Goal: Task Accomplishment & Management: Use online tool/utility

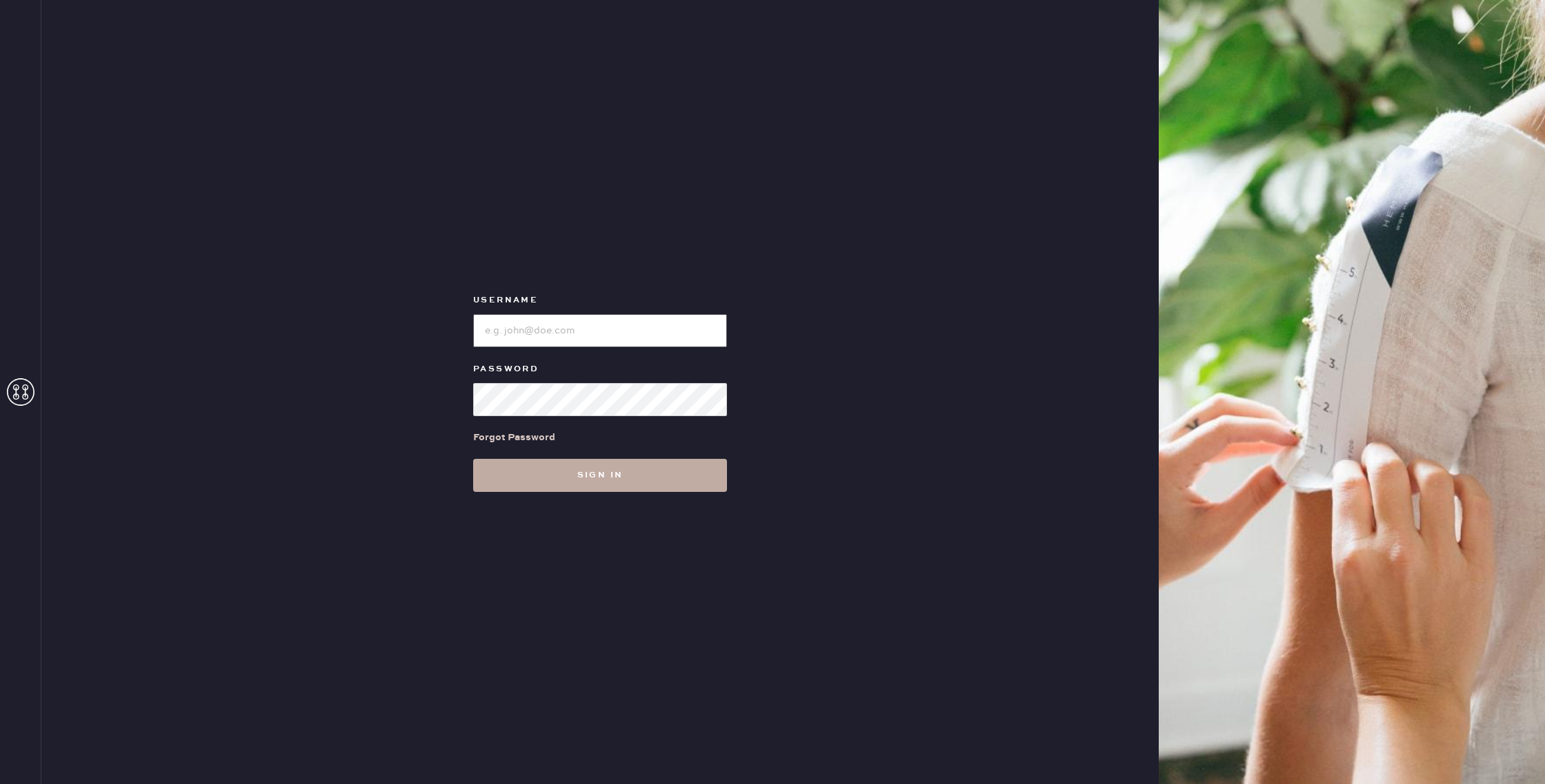
type input "reformationbroadwayplaza"
click at [607, 480] on button "Sign in" at bounding box center [599, 475] width 254 height 33
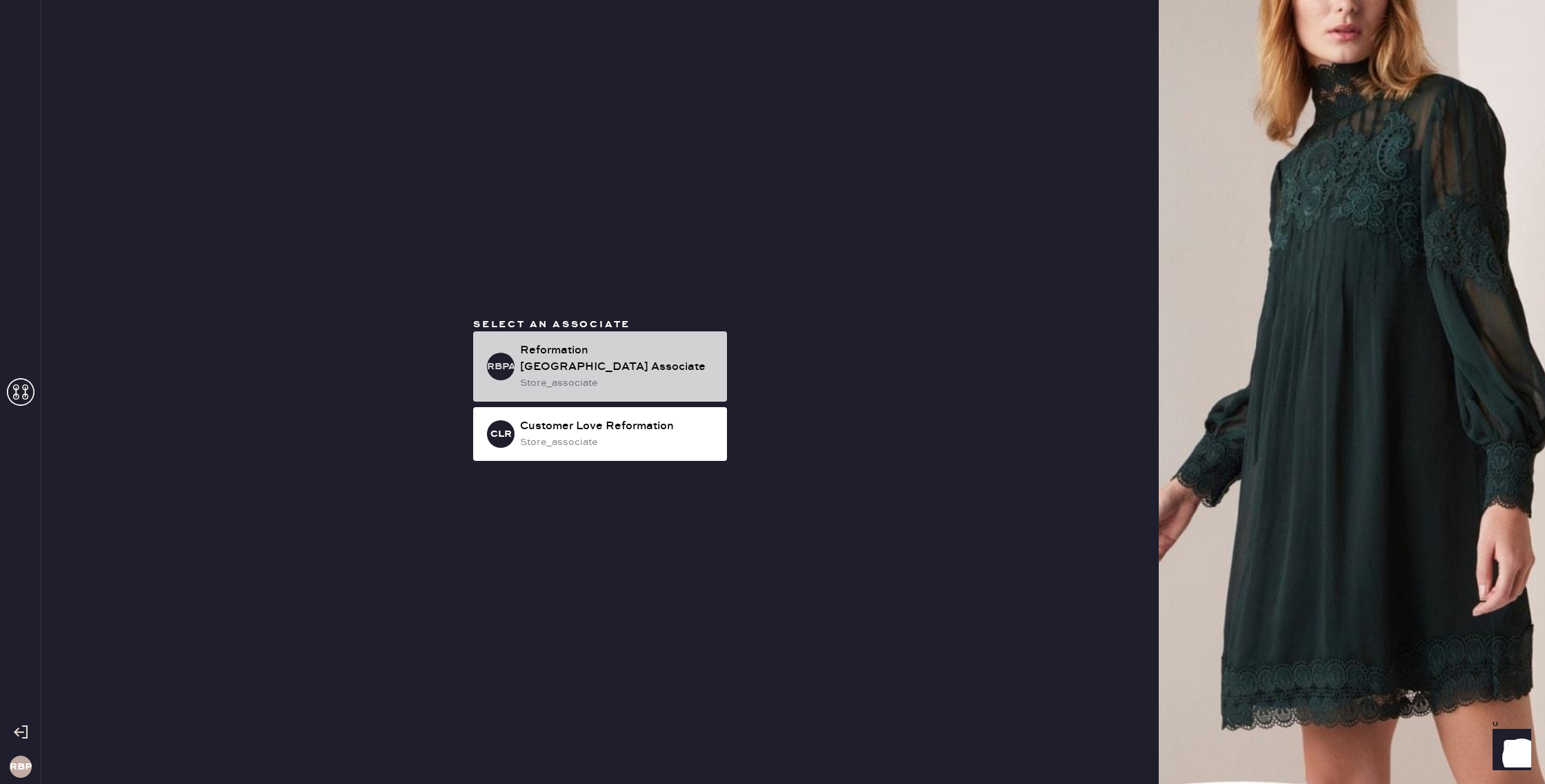
click at [624, 360] on div "Reformation [GEOGRAPHIC_DATA] Associate" at bounding box center [617, 359] width 196 height 33
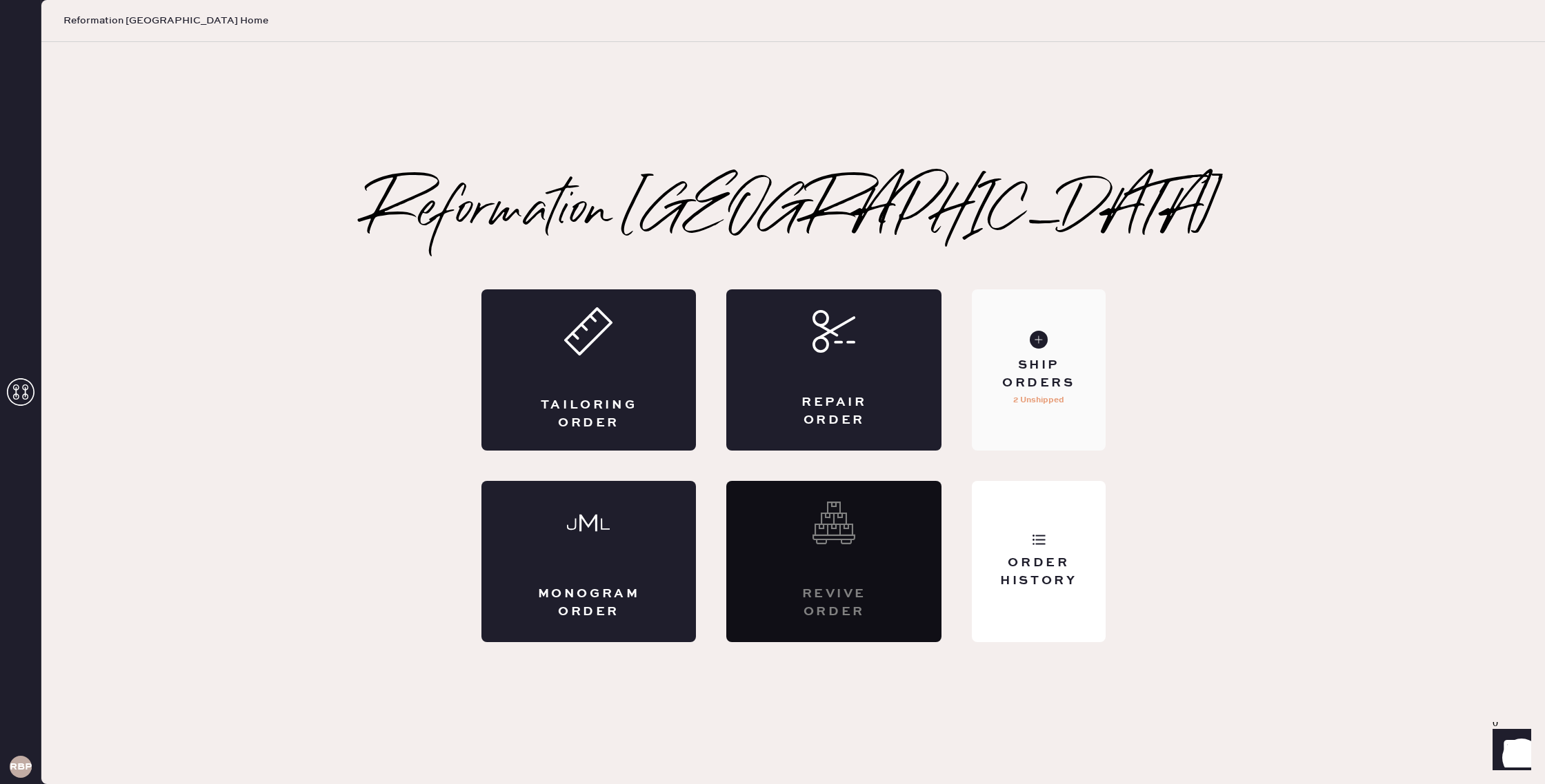
click at [1070, 362] on div "Ship Orders" at bounding box center [1038, 374] width 111 height 34
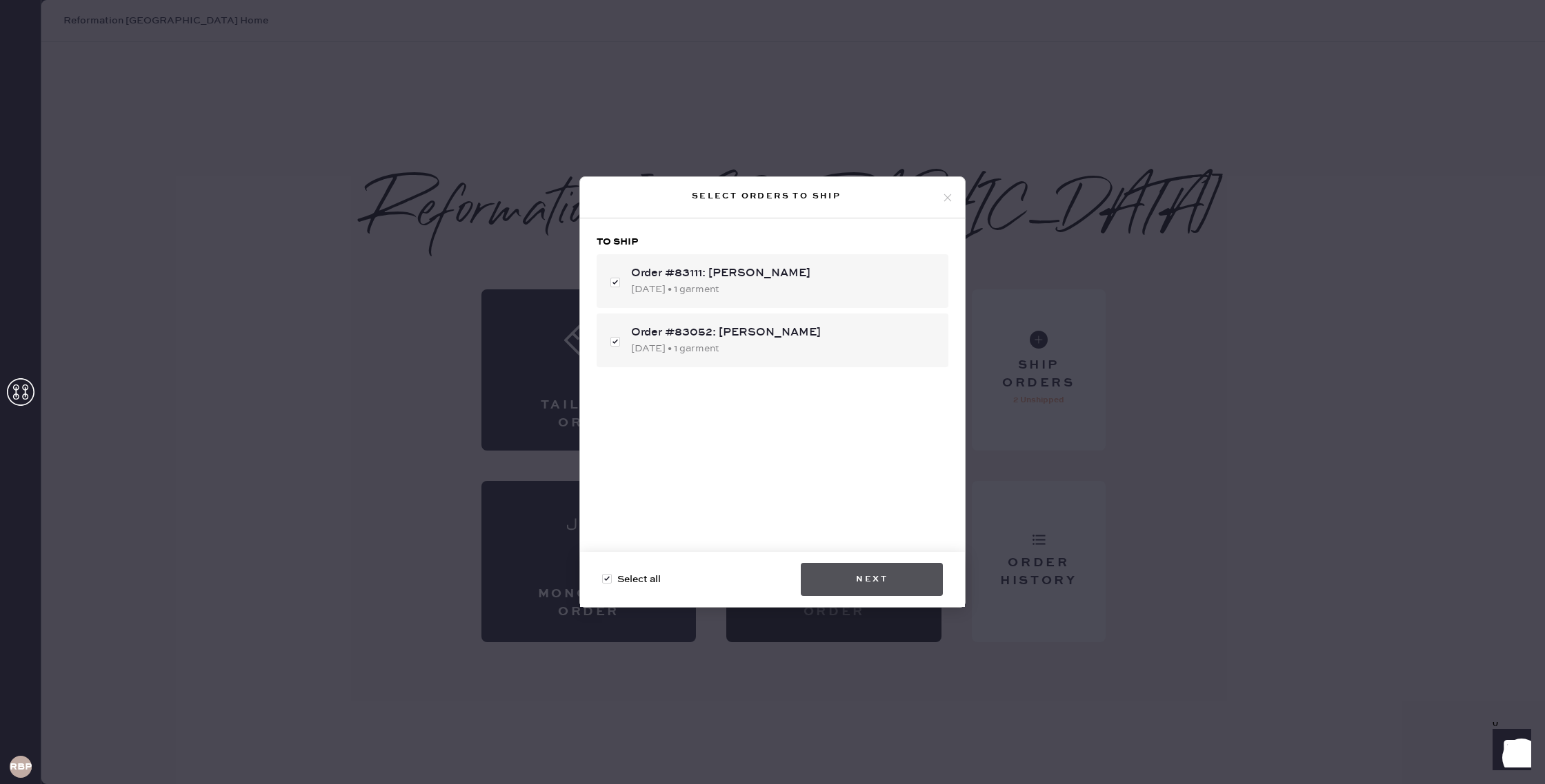
click at [875, 572] on button "Next" at bounding box center [872, 580] width 142 height 33
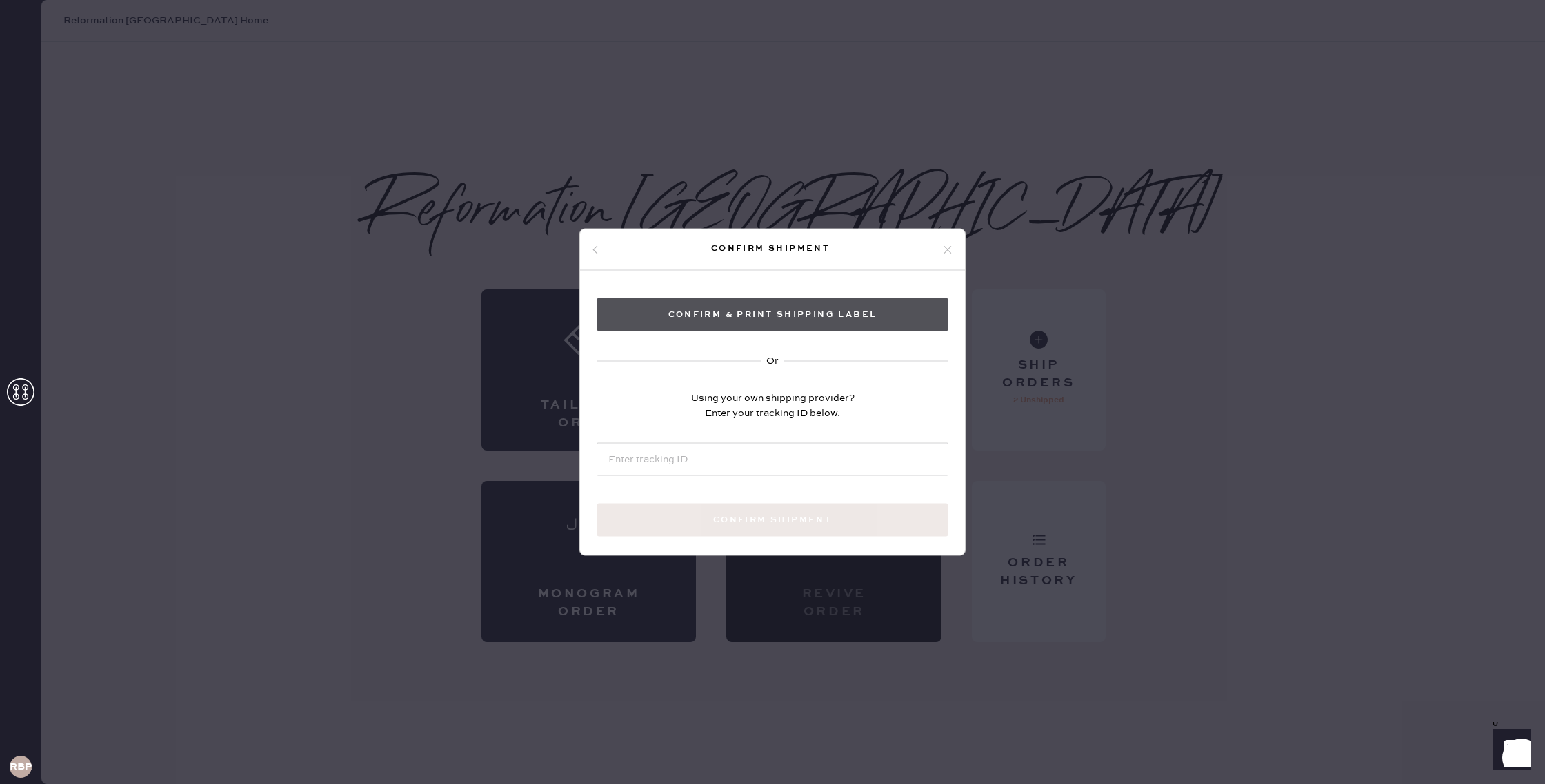
click at [791, 314] on button "Confirm & Print shipping label" at bounding box center [772, 315] width 351 height 33
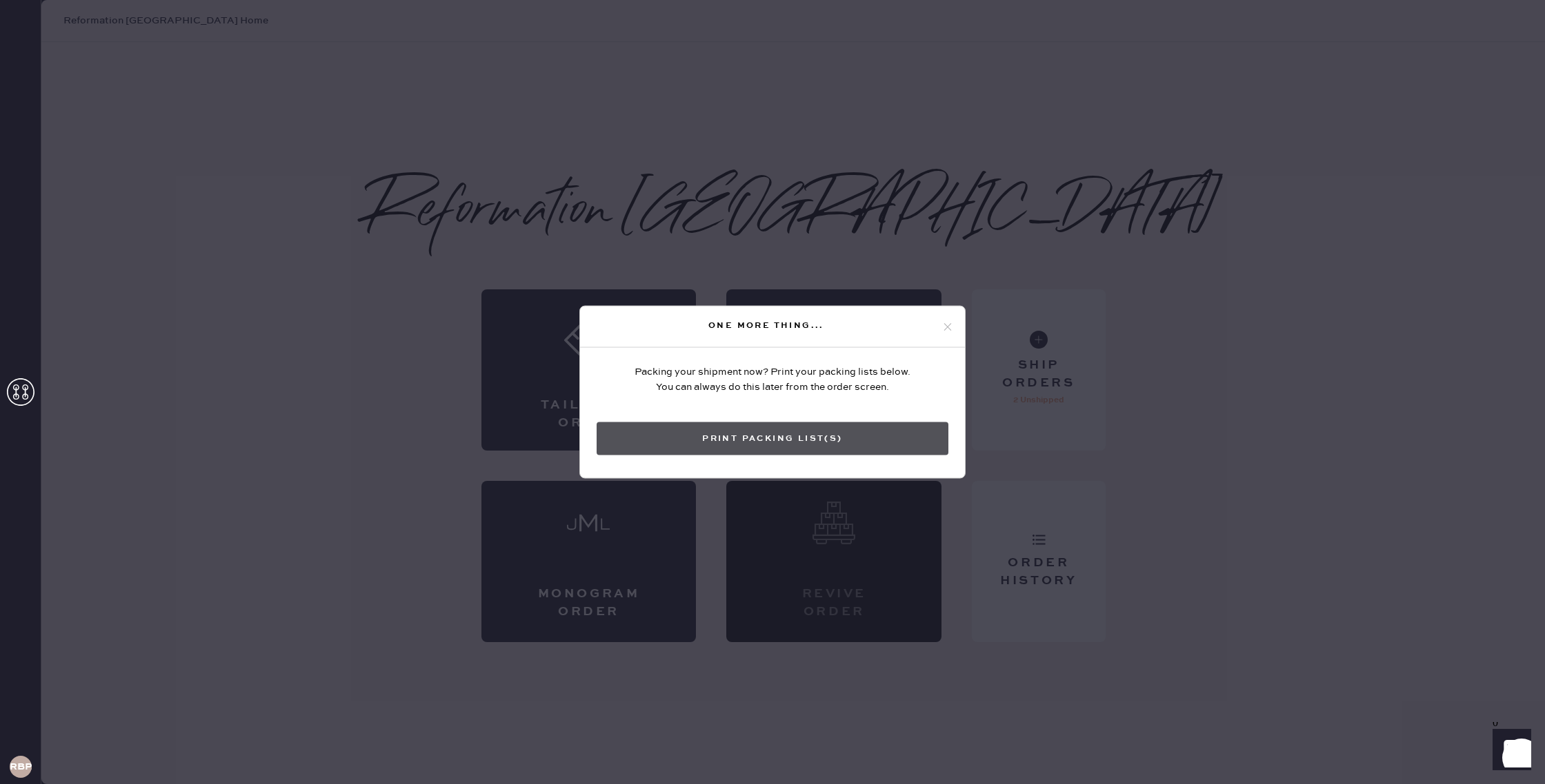
click at [778, 435] on button "Print Packing List(s)" at bounding box center [772, 439] width 351 height 33
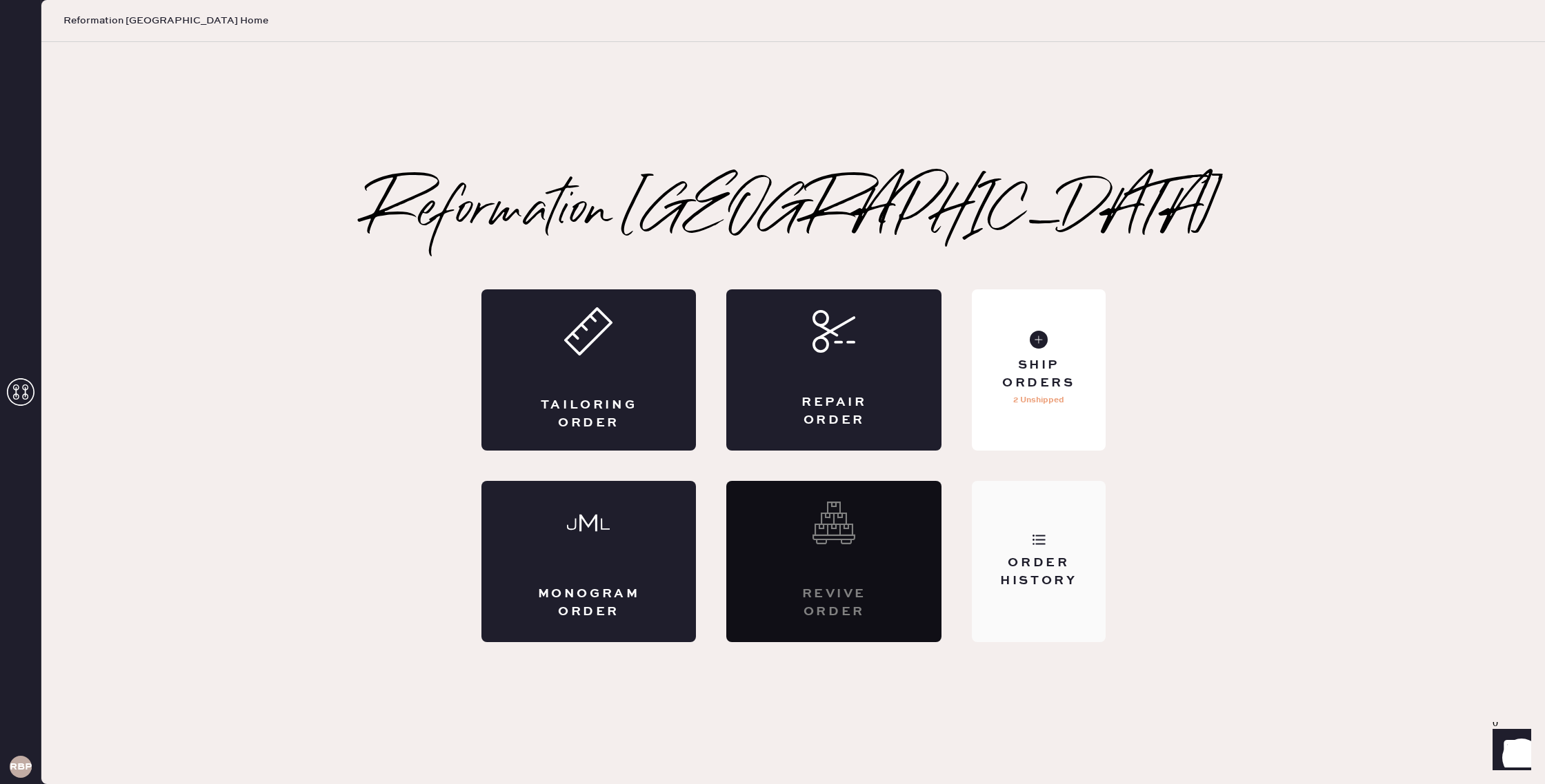
click at [1036, 566] on div "Order History" at bounding box center [1038, 572] width 111 height 34
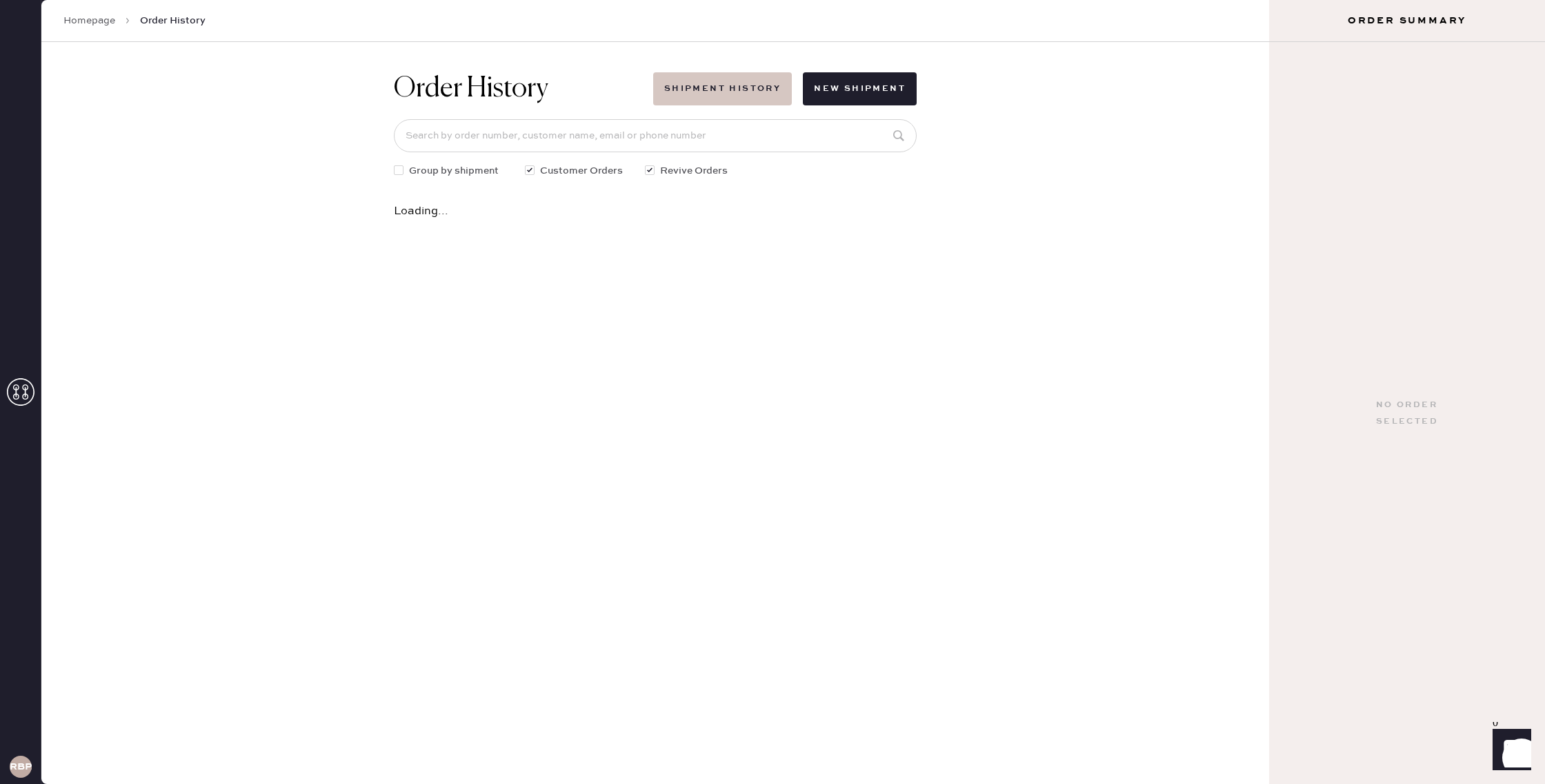
click at [758, 82] on button "Shipment History" at bounding box center [722, 89] width 139 height 33
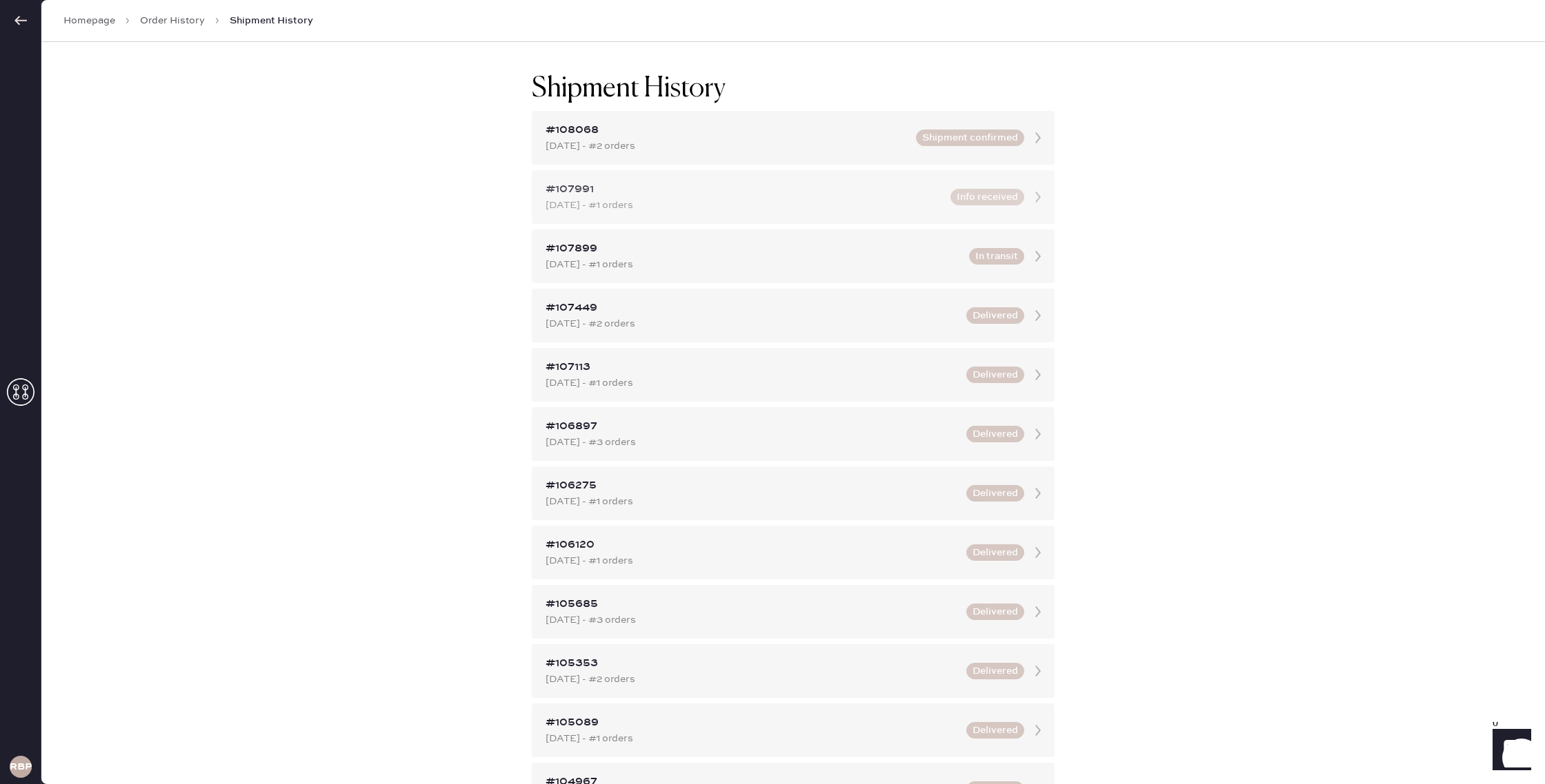
click at [780, 202] on div "[DATE] - #1 orders" at bounding box center [743, 205] width 396 height 15
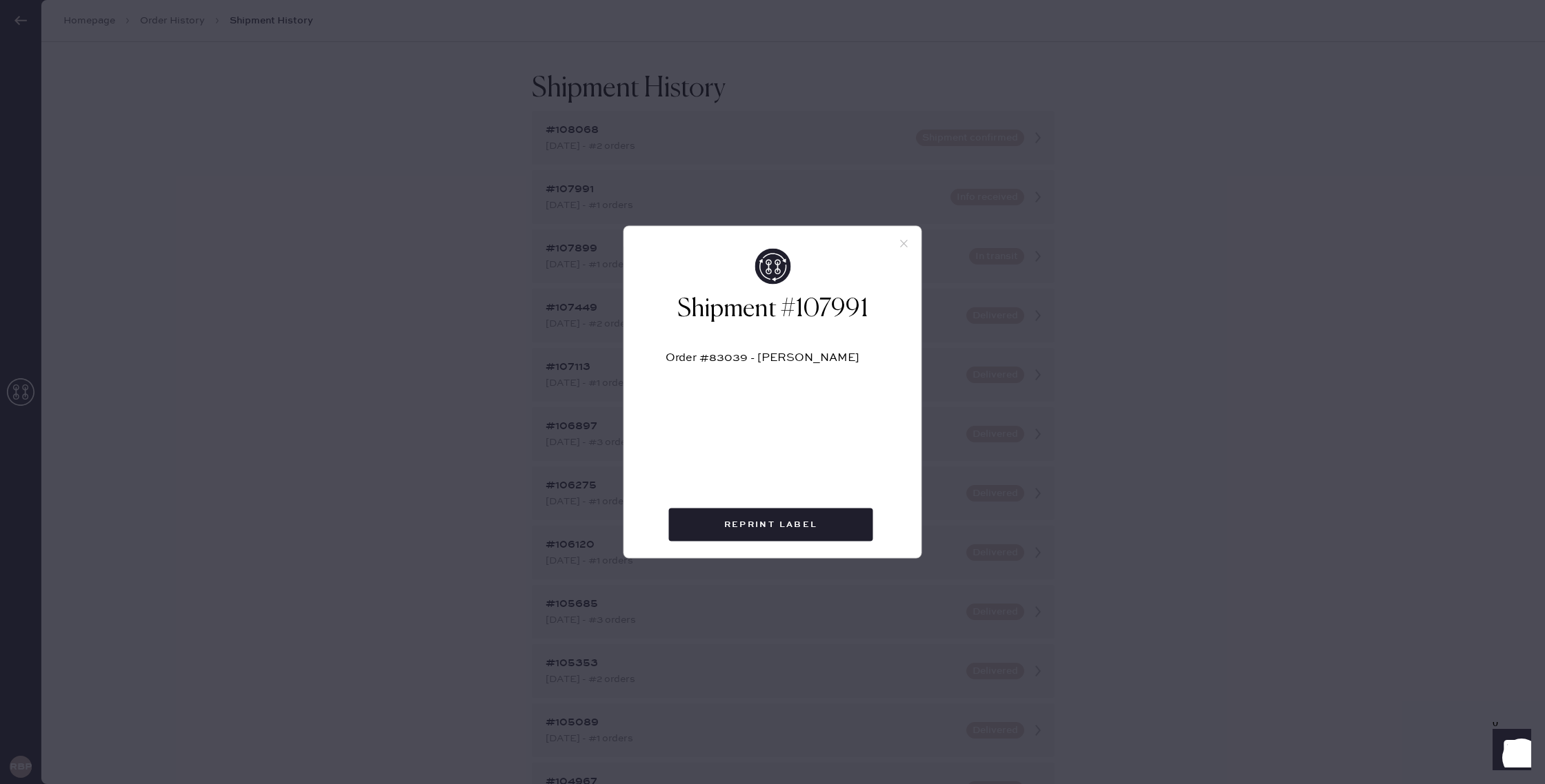
click at [902, 244] on icon at bounding box center [904, 244] width 13 height 13
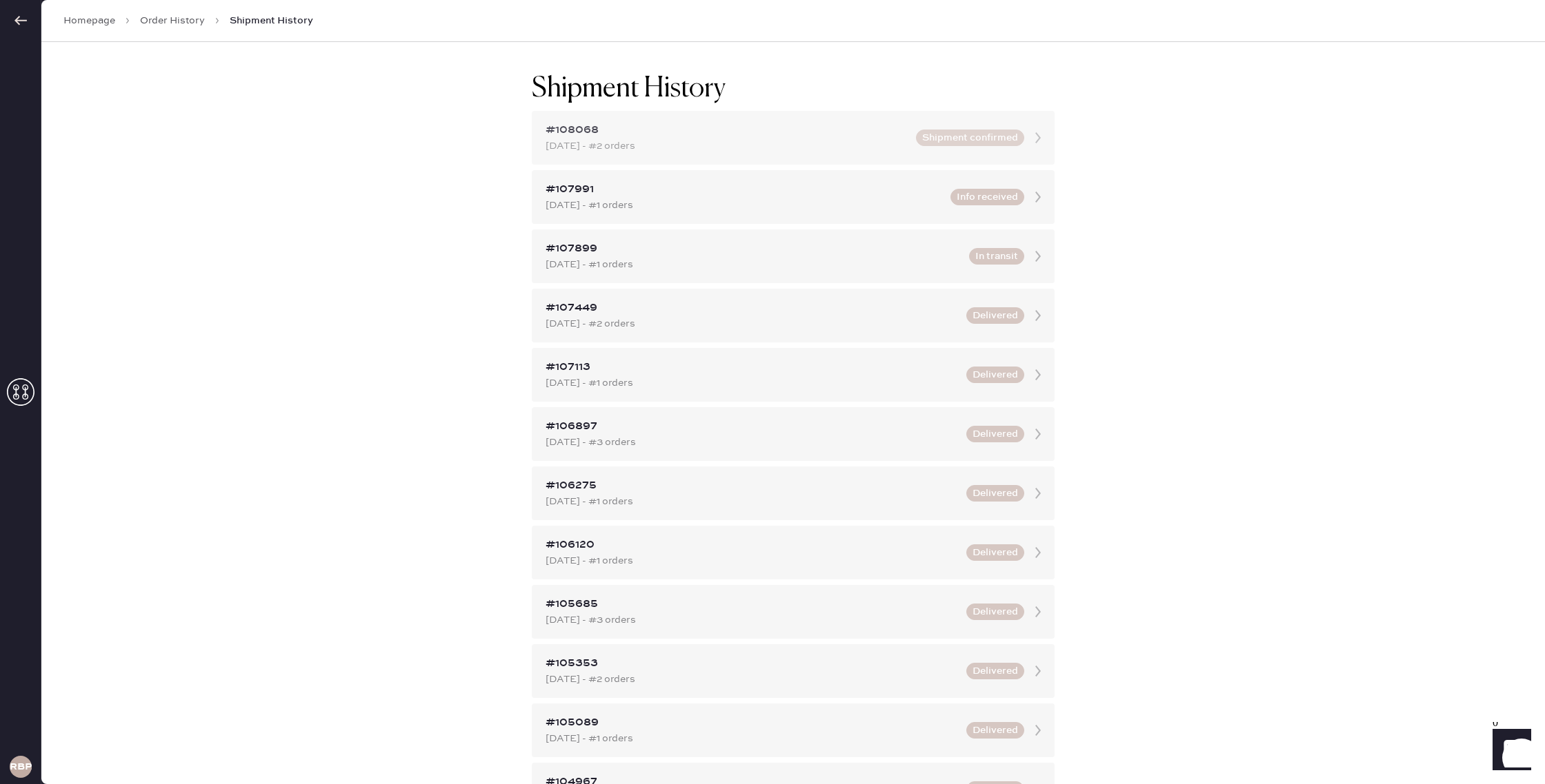
click at [777, 154] on div "#108068 [DATE] - #2 orders Shipment confirmed" at bounding box center [793, 138] width 523 height 54
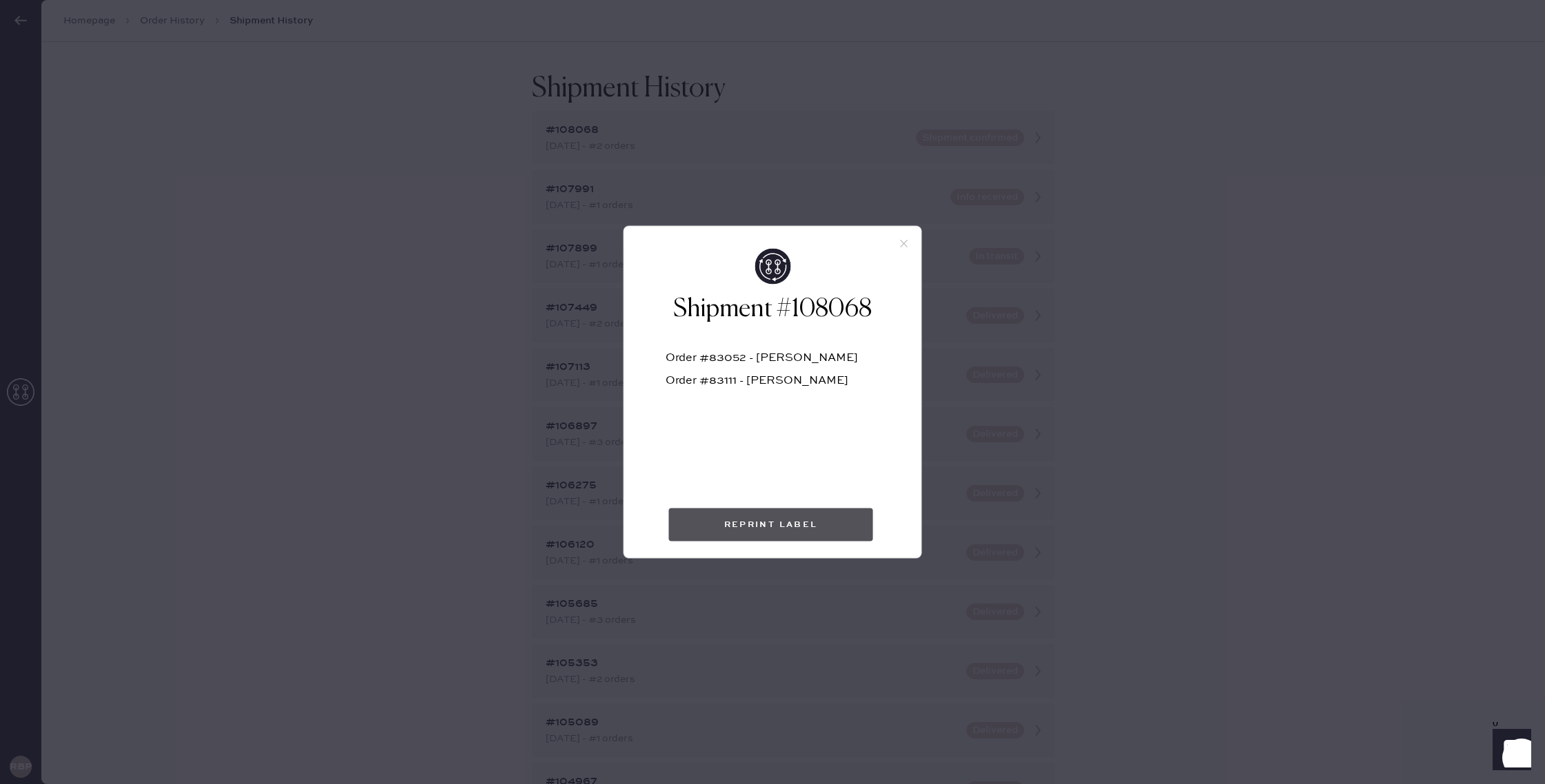
click at [838, 516] on button "Reprint Label" at bounding box center [771, 525] width 204 height 33
